Goal: Find specific page/section: Find specific page/section

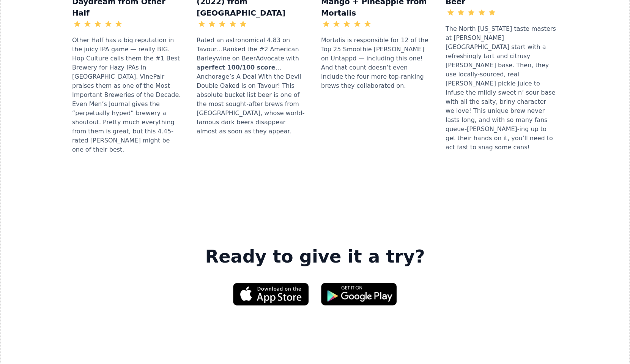
scroll to position [1156, 0]
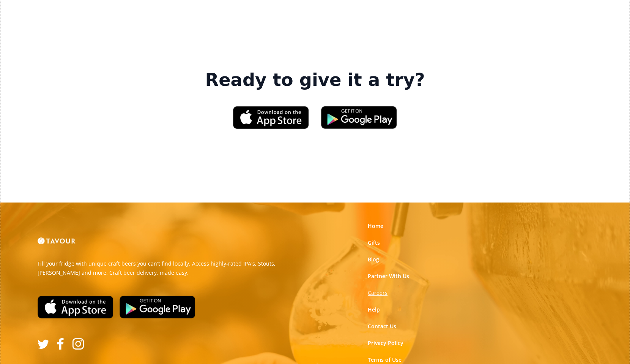
click at [381, 289] on strong "Careers" at bounding box center [378, 292] width 20 height 7
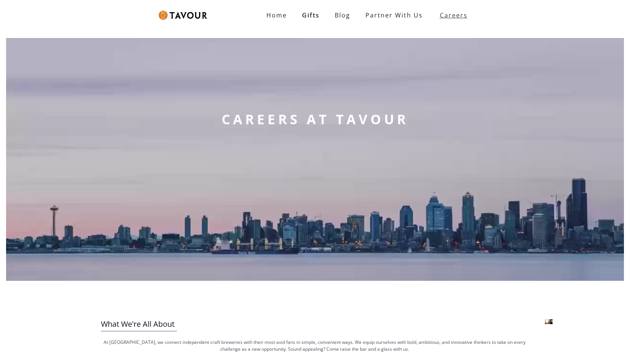
click at [459, 14] on strong "Careers" at bounding box center [454, 15] width 28 height 15
